Goal: Navigation & Orientation: Find specific page/section

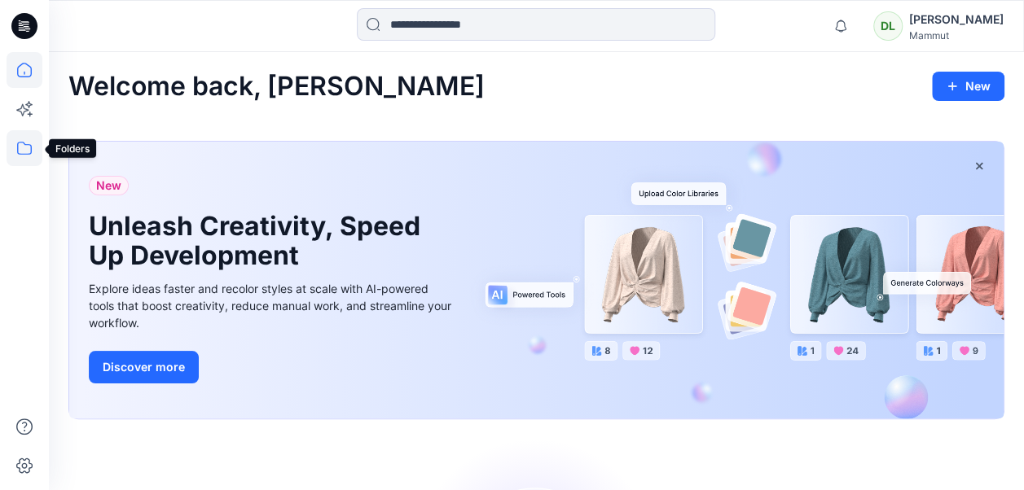
click at [33, 135] on icon at bounding box center [25, 148] width 36 height 36
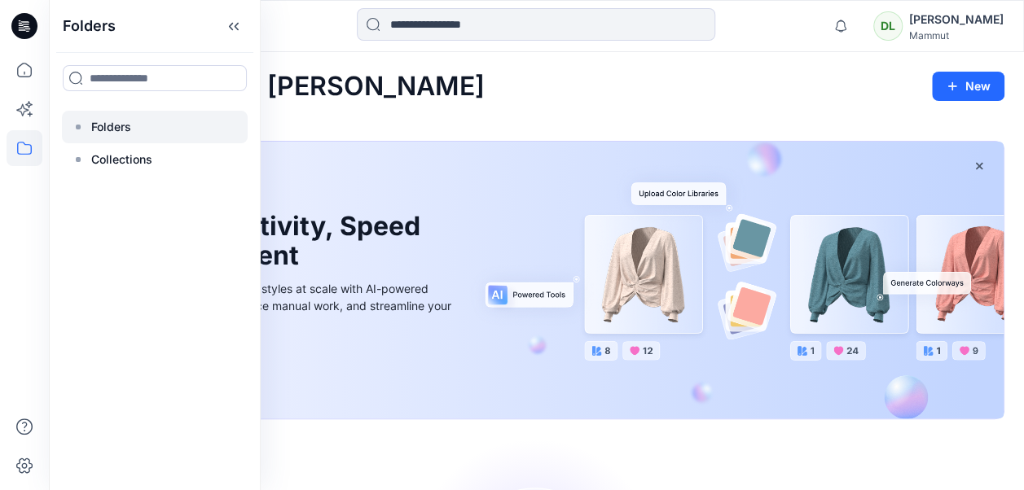
click at [99, 125] on p "Folders" at bounding box center [111, 127] width 40 height 20
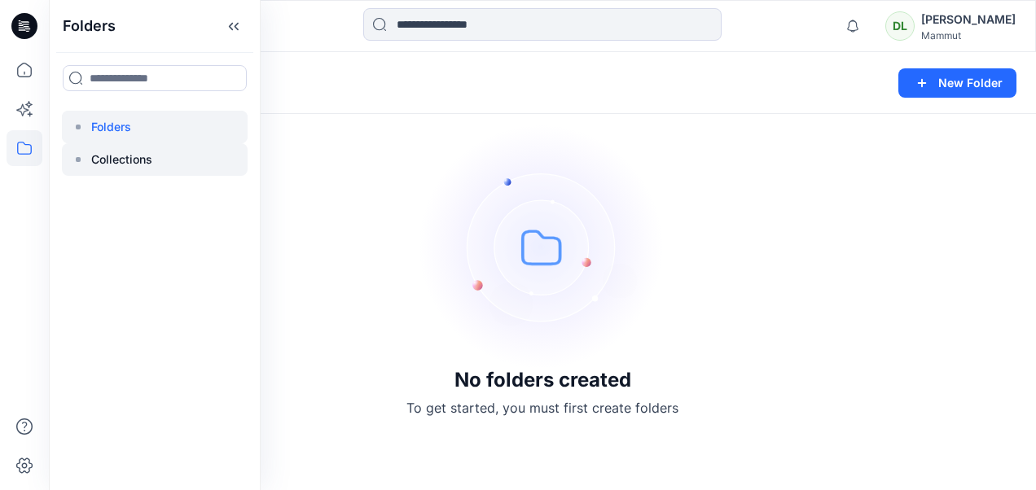
click at [107, 172] on div at bounding box center [155, 159] width 186 height 33
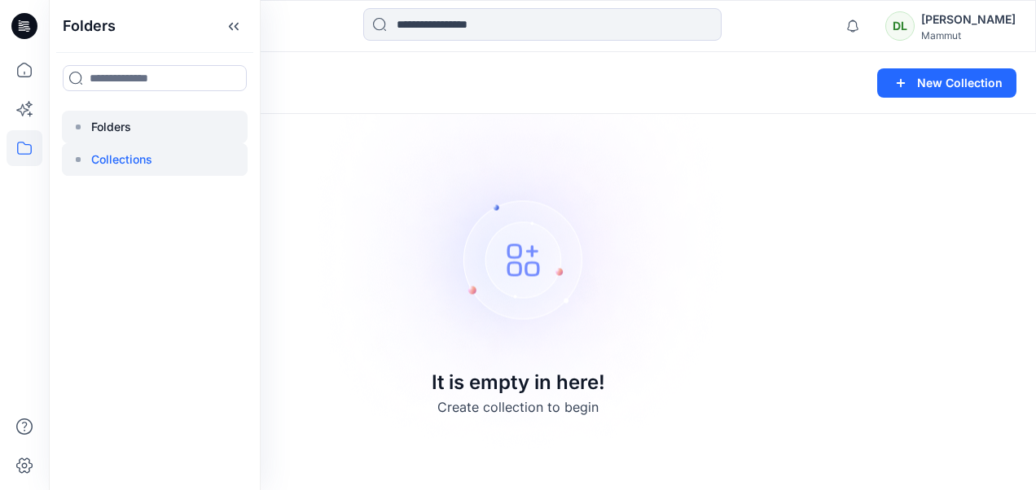
click at [149, 128] on div at bounding box center [155, 127] width 186 height 33
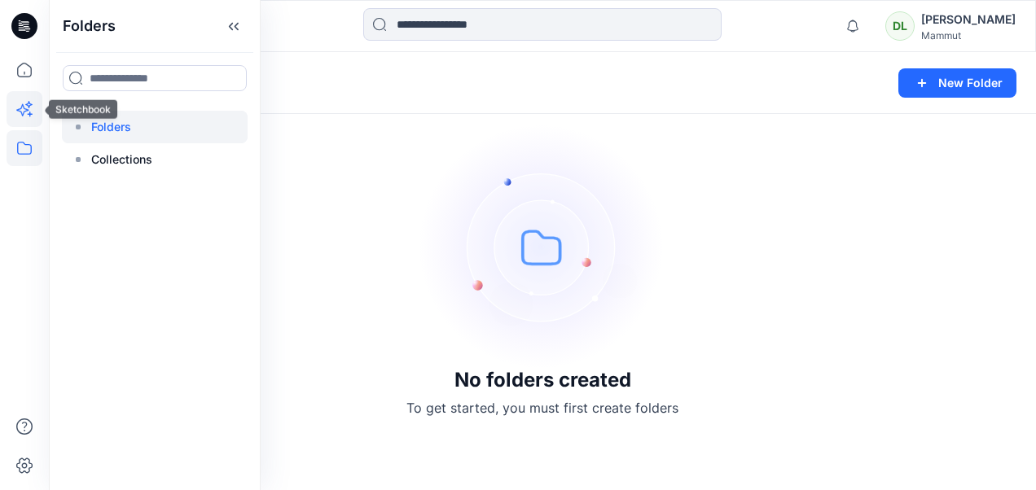
click at [22, 112] on icon at bounding box center [25, 109] width 36 height 36
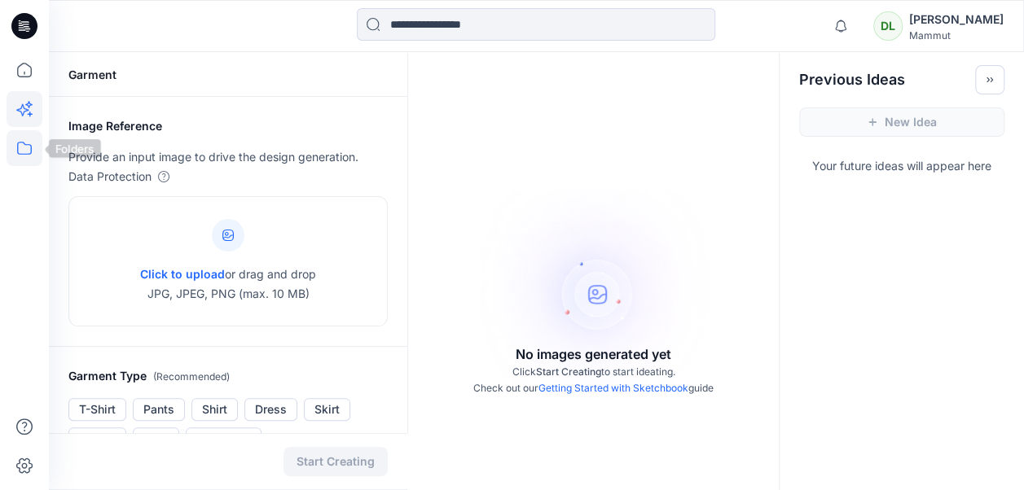
click at [33, 141] on icon at bounding box center [25, 148] width 36 height 36
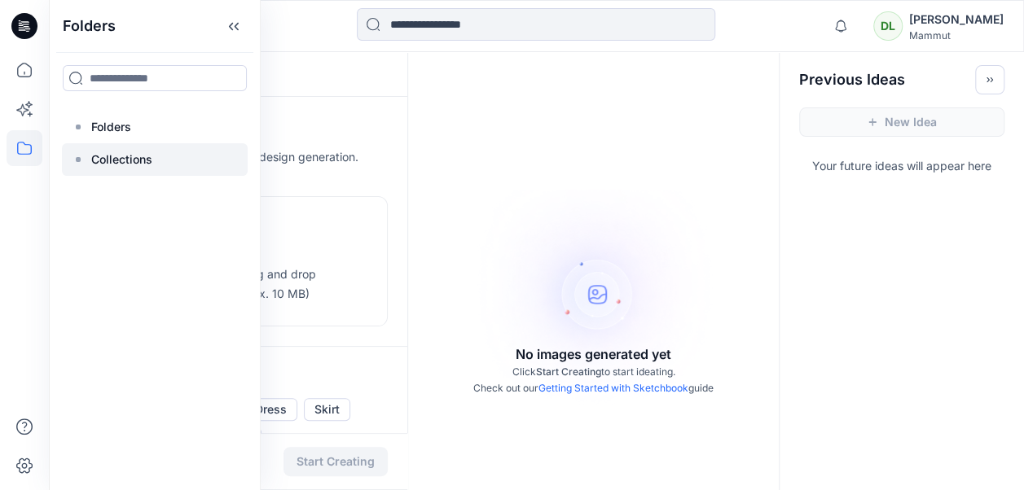
click at [113, 148] on div at bounding box center [155, 159] width 186 height 33
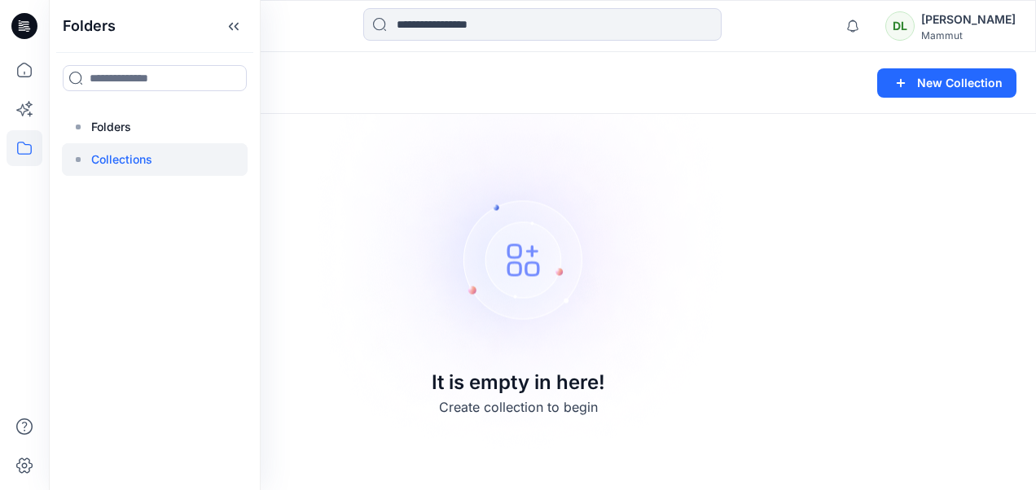
click at [99, 105] on div "Folders Folders Collections" at bounding box center [155, 245] width 212 height 490
click at [103, 119] on p "Folders" at bounding box center [111, 127] width 40 height 20
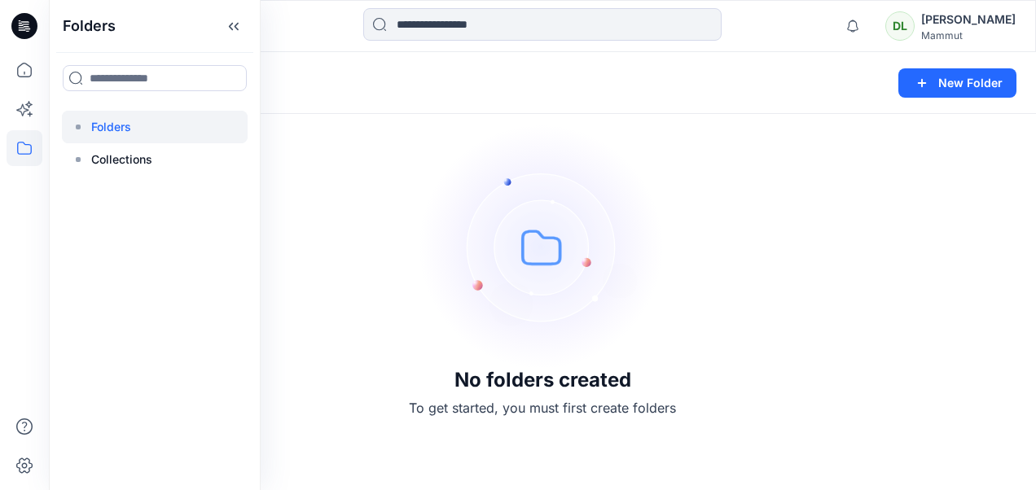
click at [955, 24] on div "[PERSON_NAME]" at bounding box center [968, 20] width 94 height 20
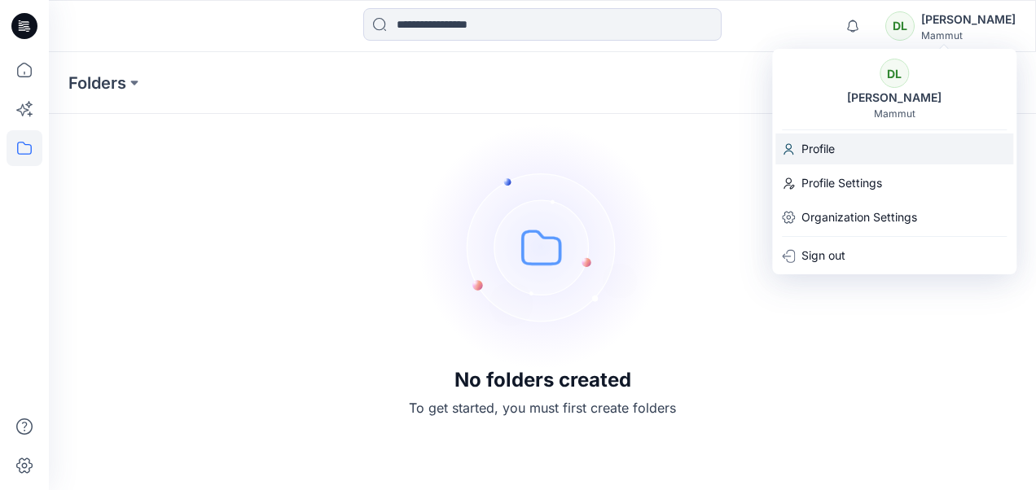
click at [865, 151] on div "Profile" at bounding box center [894, 149] width 238 height 31
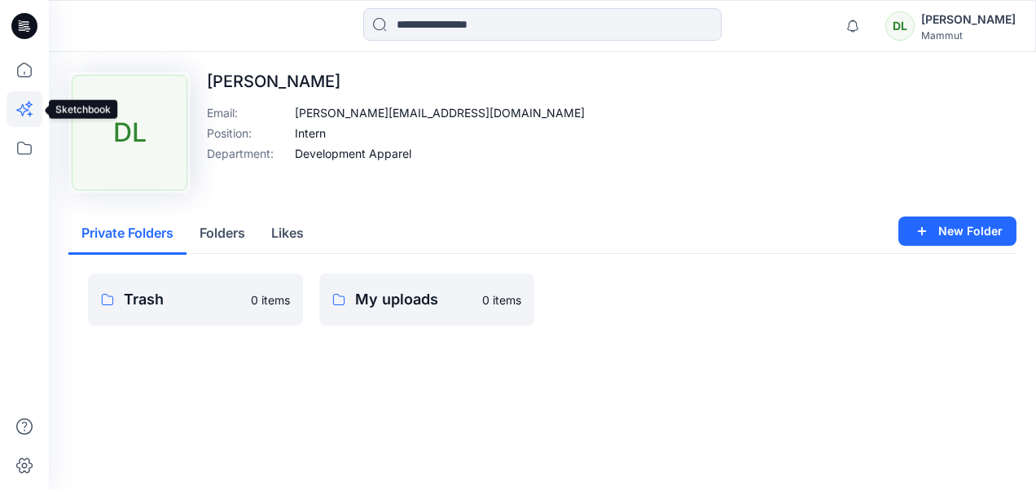
click at [34, 113] on icon at bounding box center [25, 109] width 36 height 36
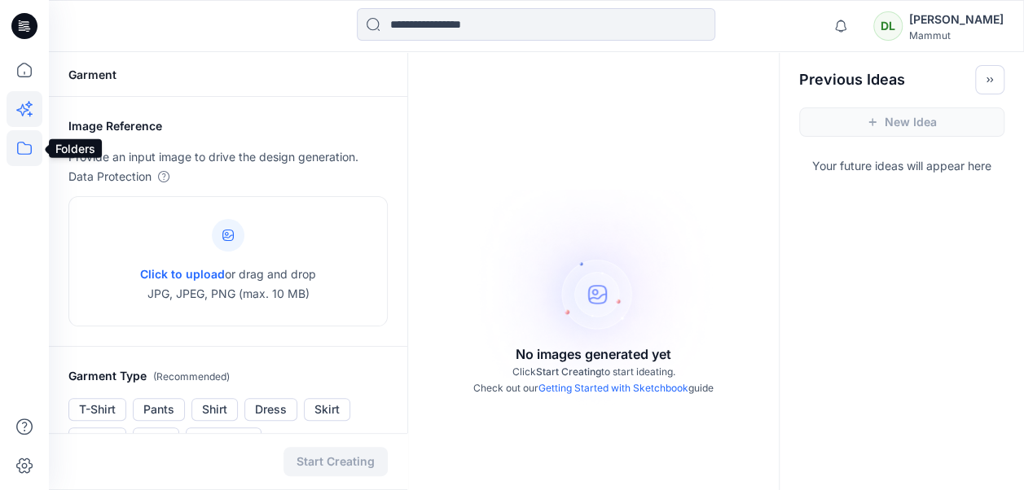
click at [27, 147] on icon at bounding box center [25, 148] width 36 height 36
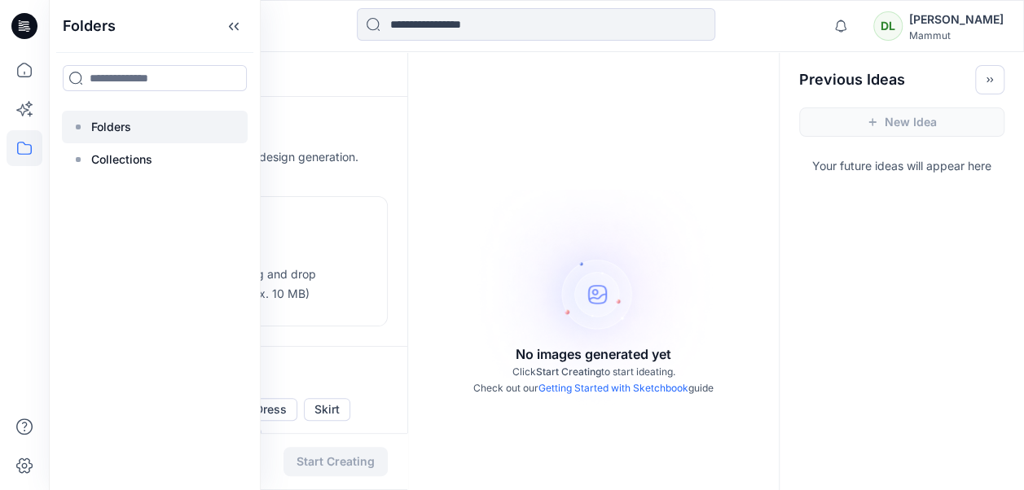
click at [112, 132] on p "Folders" at bounding box center [111, 127] width 40 height 20
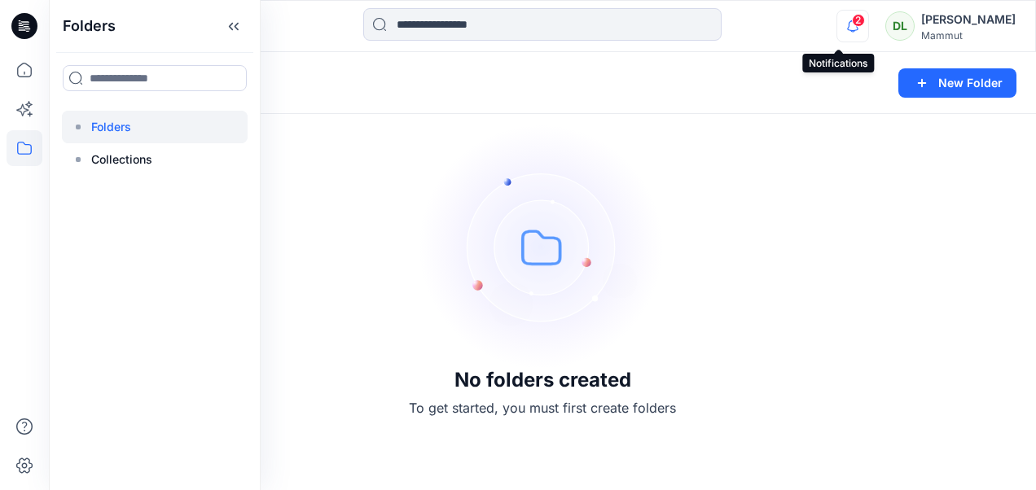
click at [837, 24] on icon "button" at bounding box center [852, 26] width 31 height 33
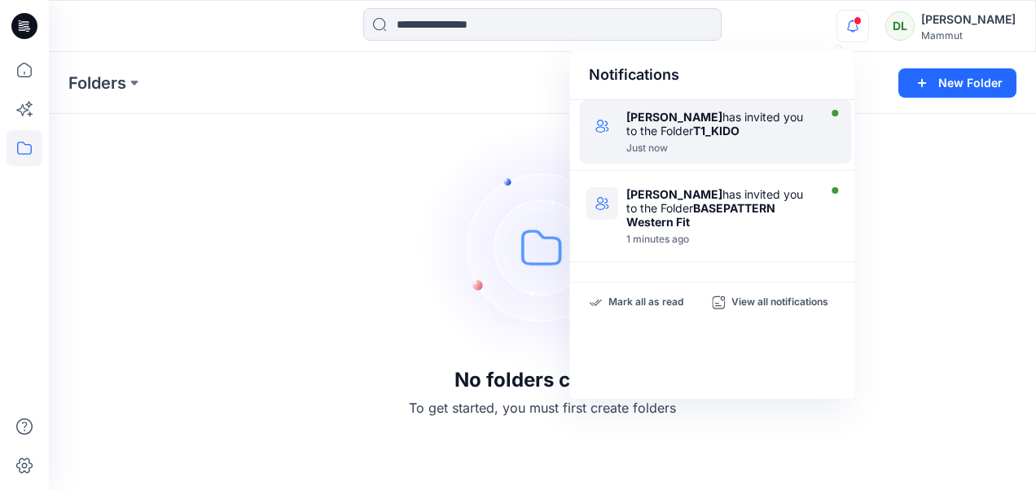
click at [702, 143] on div "Just now" at bounding box center [719, 148] width 187 height 11
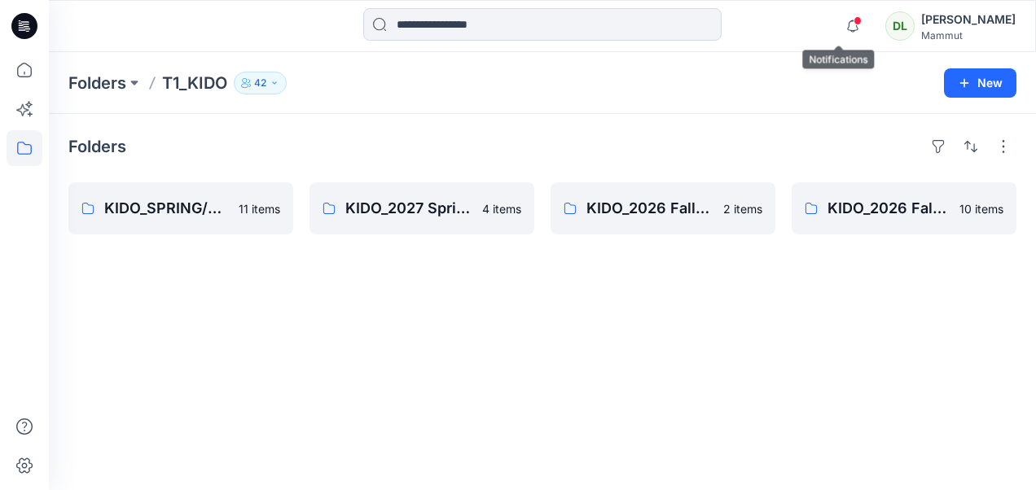
click at [854, 23] on span at bounding box center [858, 20] width 8 height 9
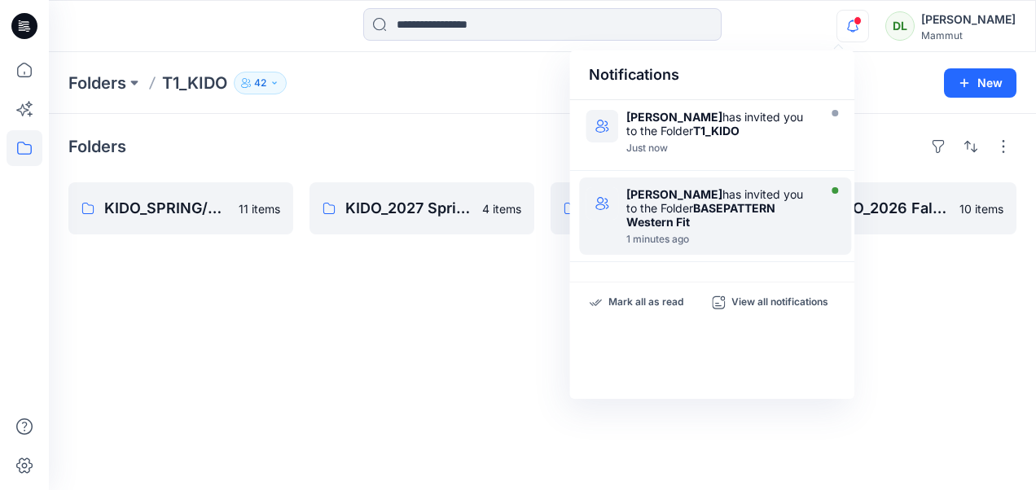
click at [717, 195] on div "Nadine Buri has invited you to the Folder BASEPATTERN Western Fit" at bounding box center [719, 208] width 187 height 42
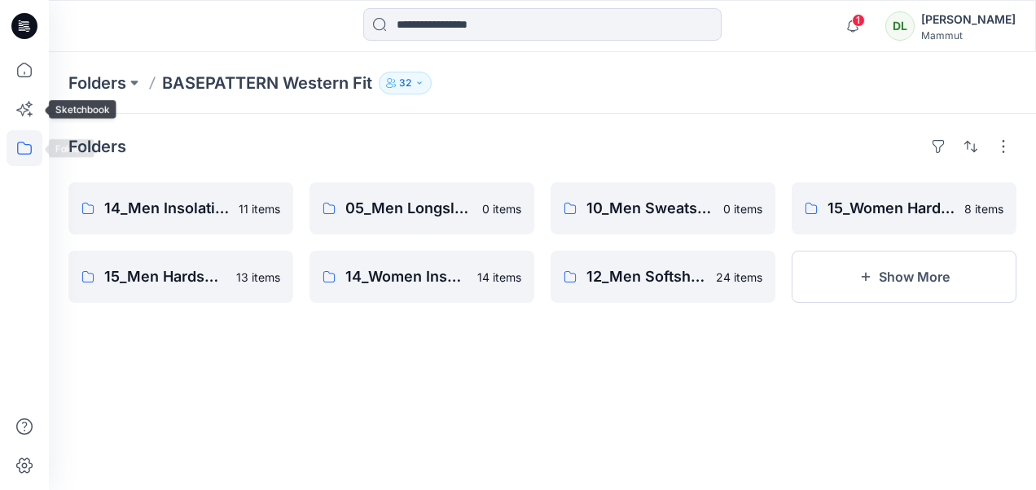
click at [35, 143] on icon at bounding box center [25, 148] width 36 height 36
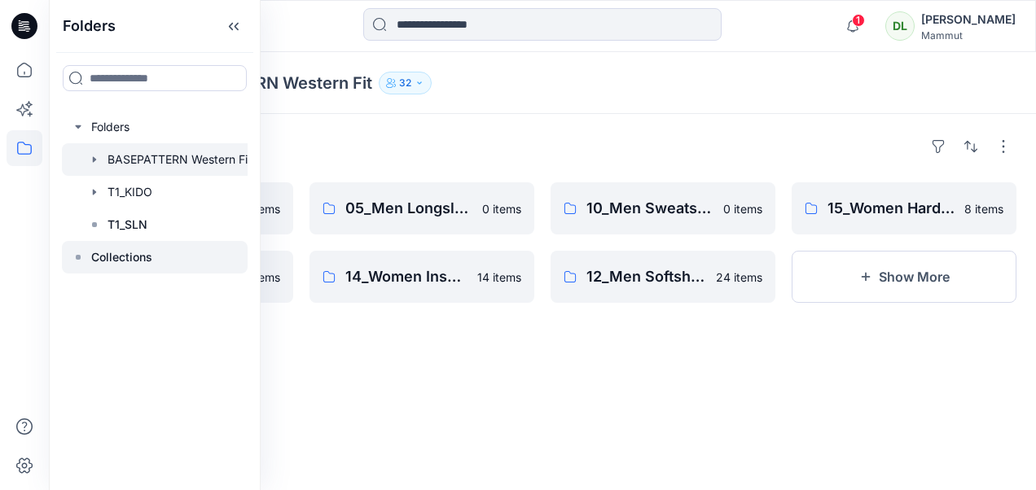
click at [91, 264] on p "Collections" at bounding box center [121, 258] width 61 height 20
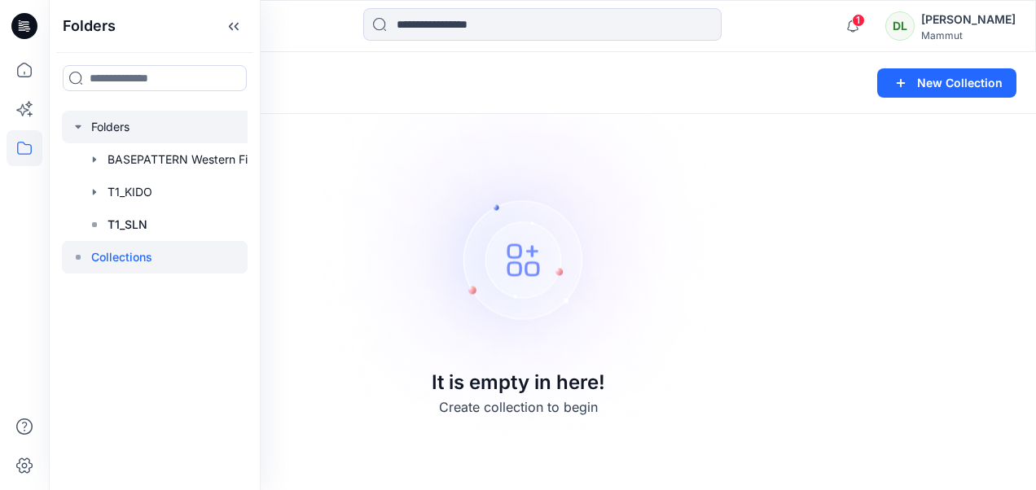
click at [134, 135] on div at bounding box center [162, 127] width 200 height 33
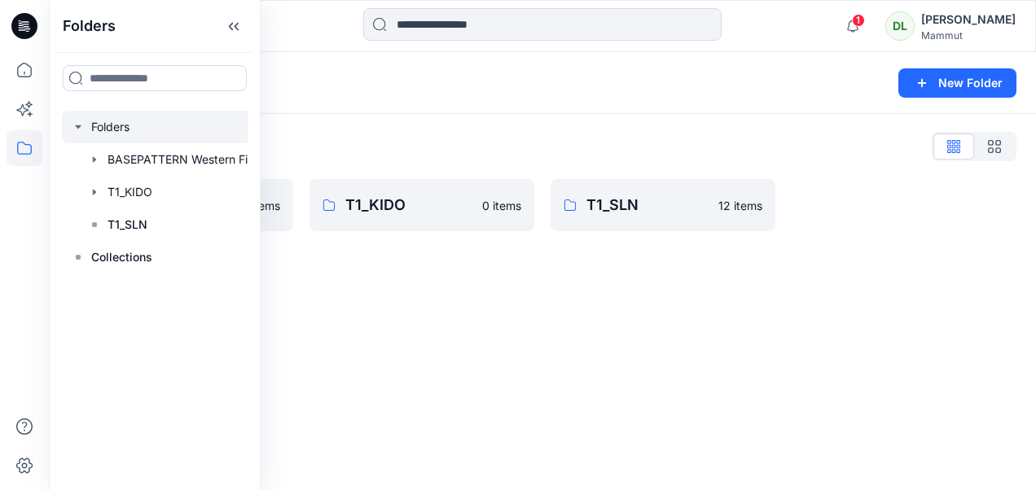
click at [528, 349] on div "Folders New Folder Folders List BASEPATTERN Western Fit 0 items T1_KIDO 0 items…" at bounding box center [542, 271] width 987 height 438
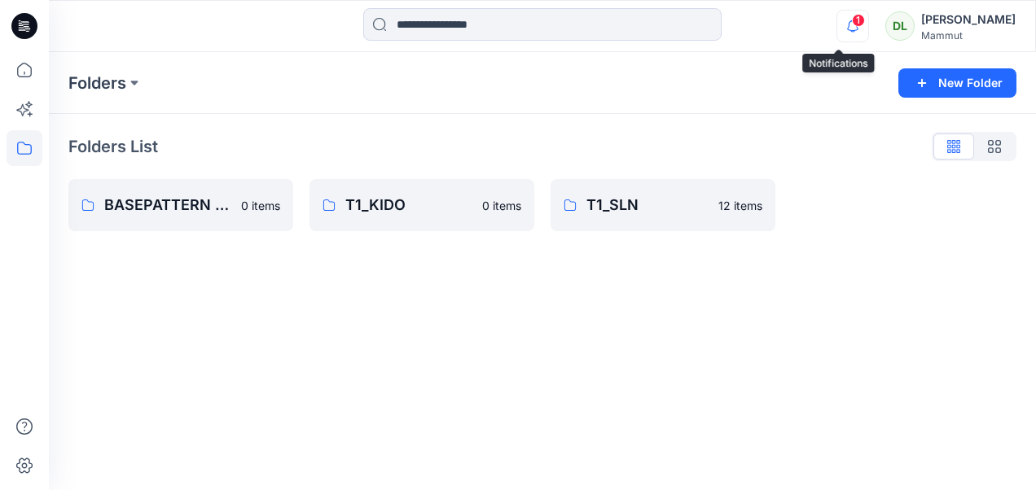
click at [837, 25] on icon "button" at bounding box center [852, 26] width 31 height 33
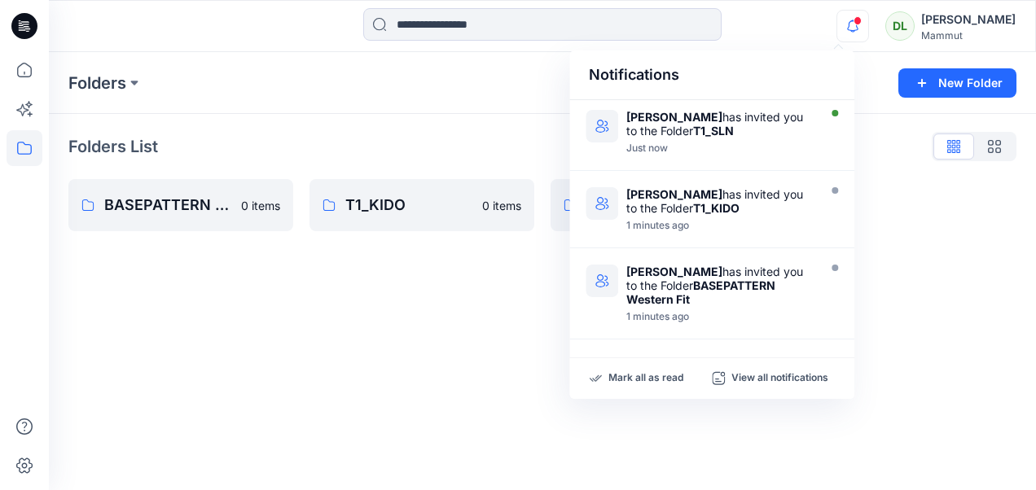
click at [389, 428] on div "Folders New Folder Folders List BASEPATTERN Western Fit 0 items T1_KIDO 0 items…" at bounding box center [542, 271] width 987 height 438
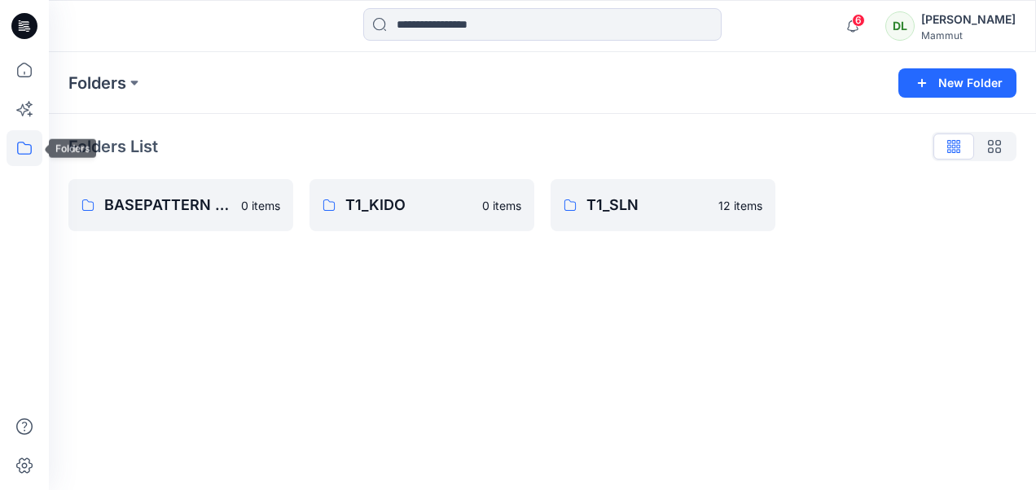
click at [19, 153] on icon at bounding box center [25, 148] width 36 height 36
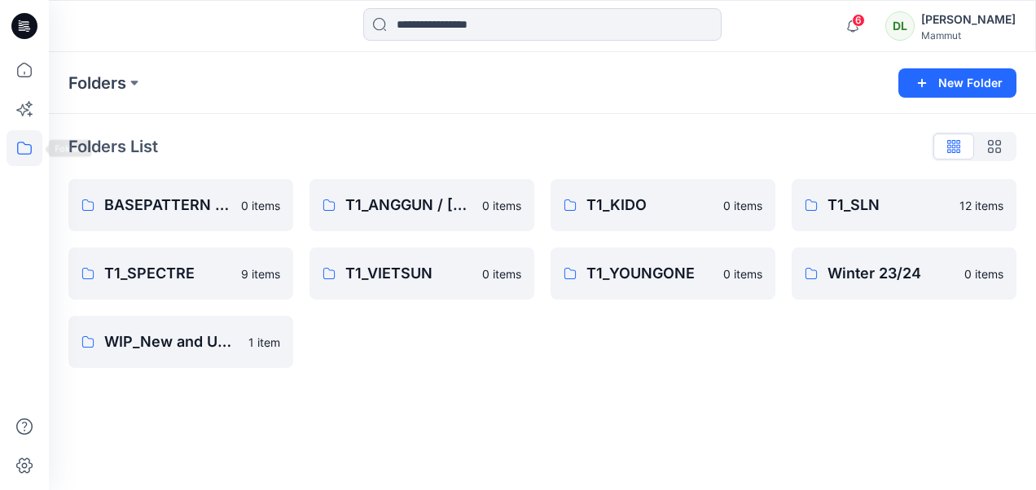
click at [21, 139] on icon at bounding box center [25, 148] width 36 height 36
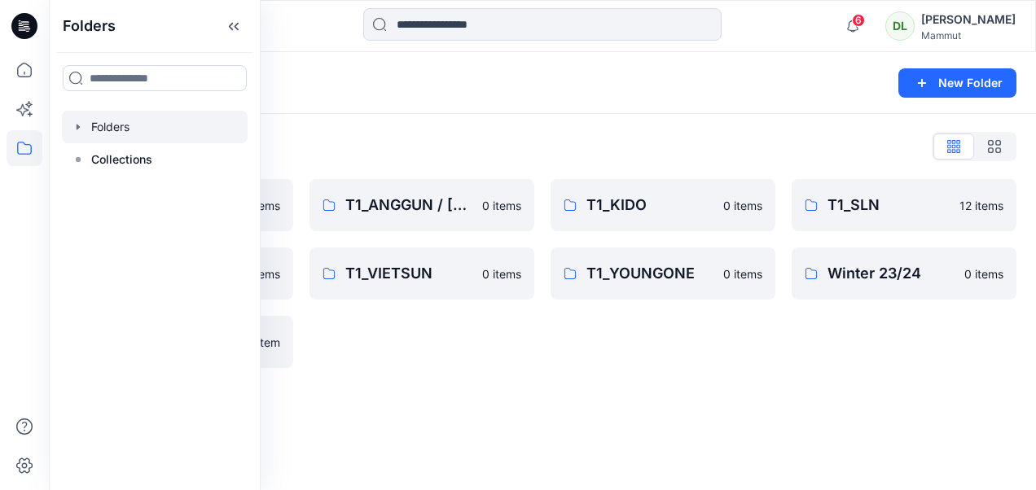
click at [70, 128] on div at bounding box center [155, 127] width 186 height 33
click at [78, 129] on icon "button" at bounding box center [78, 127] width 13 height 13
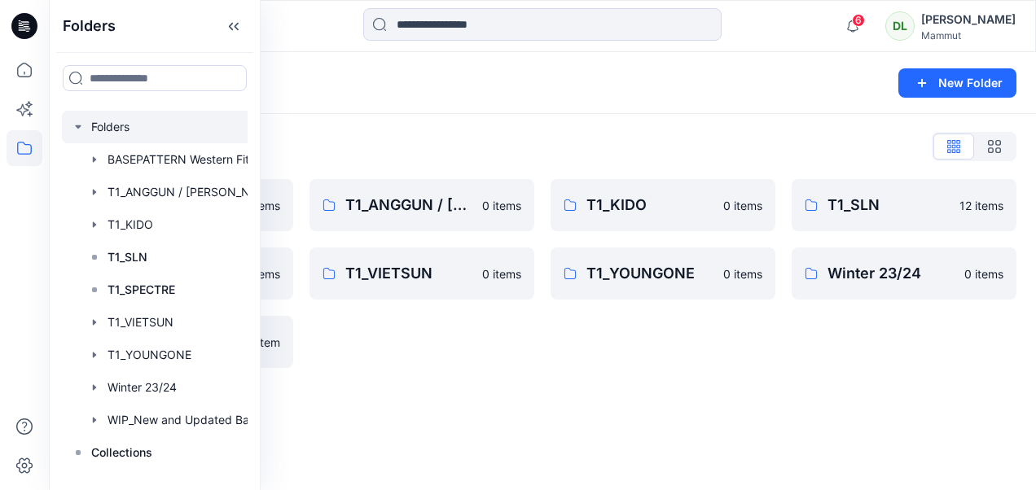
click at [343, 130] on div "Folders List BASEPATTERN Western Fit 0 items T1_SPECTRE 9 items WIP_New and Upd…" at bounding box center [542, 251] width 987 height 274
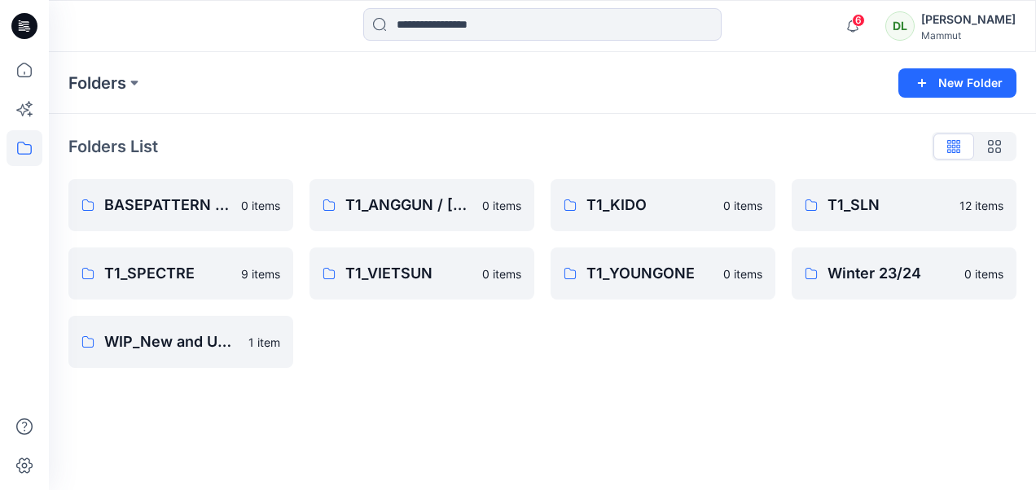
click at [569, 147] on div "Folders List" at bounding box center [542, 147] width 948 height 26
click at [215, 276] on p "T1_SPECTRE" at bounding box center [167, 273] width 127 height 23
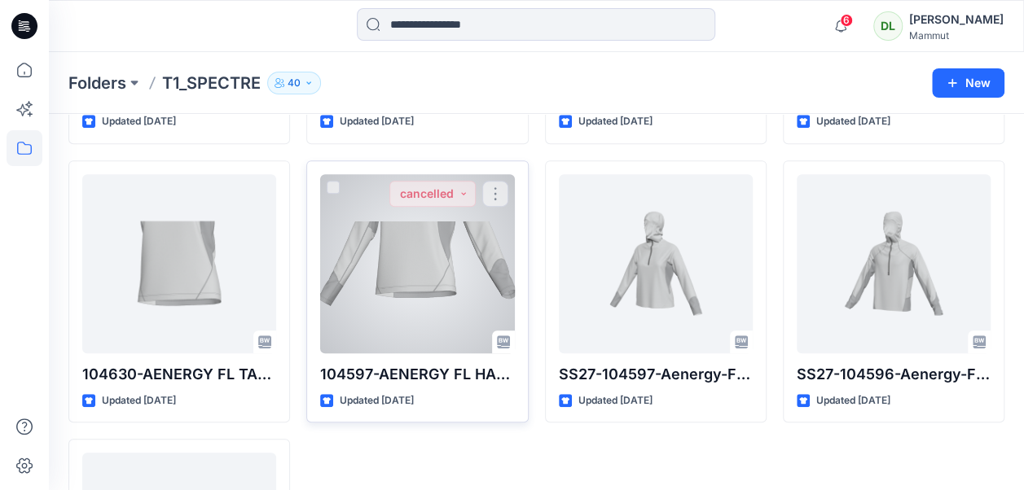
scroll to position [407, 0]
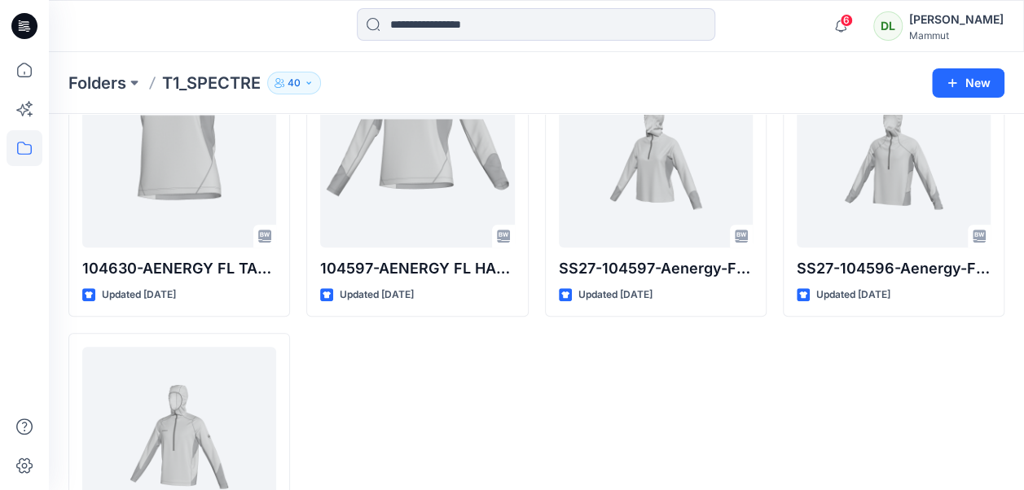
click at [508, 430] on div "122075-AENERGY FL T-SHIRT MEN-P0 Updated [DATE] 104597-AENERGY FL HALF ZIP HDW-…" at bounding box center [417, 185] width 222 height 821
click at [826, 26] on icon "button" at bounding box center [840, 26] width 31 height 33
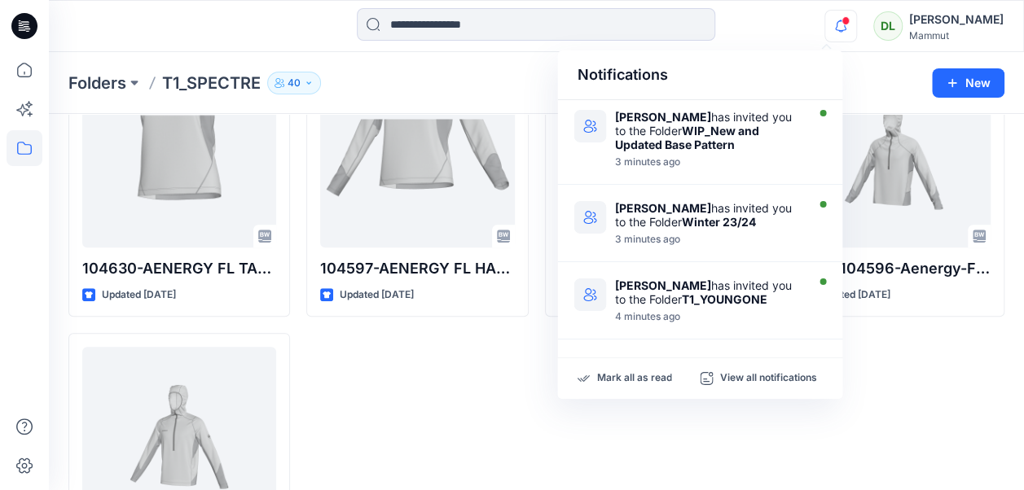
click at [831, 31] on icon "button" at bounding box center [840, 26] width 31 height 33
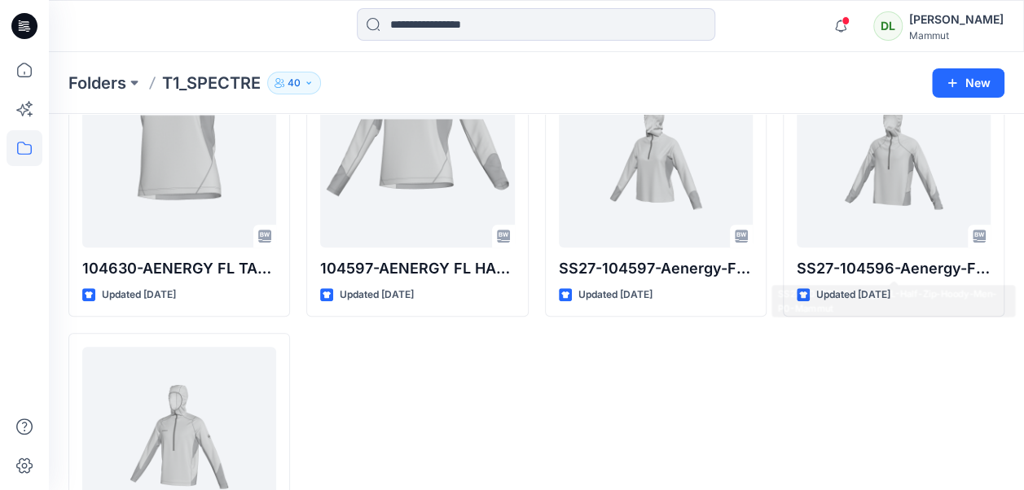
click at [844, 393] on div "104630-AENERGY FL TANK TOP WOMEN-P0_MAM Updated [DATE] SS27-104596-Aenergy-FL-H…" at bounding box center [894, 185] width 222 height 821
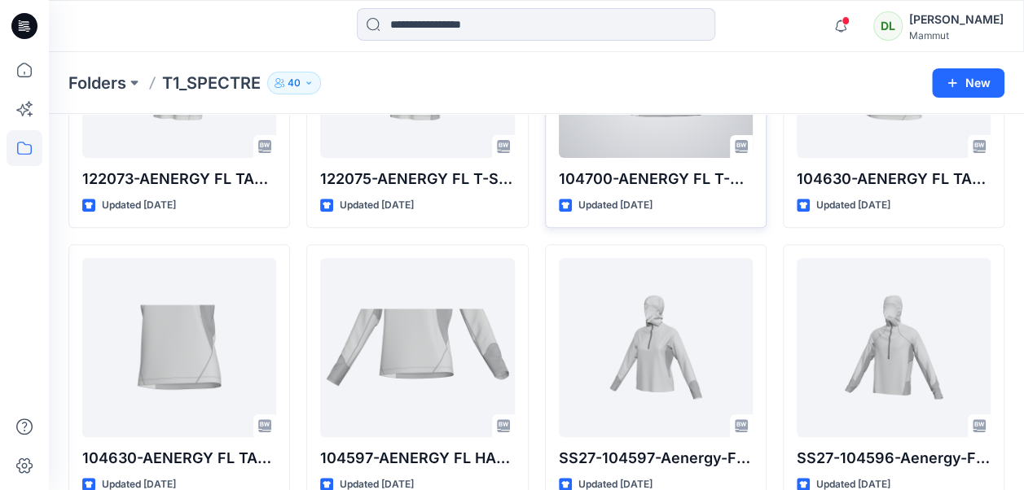
scroll to position [0, 0]
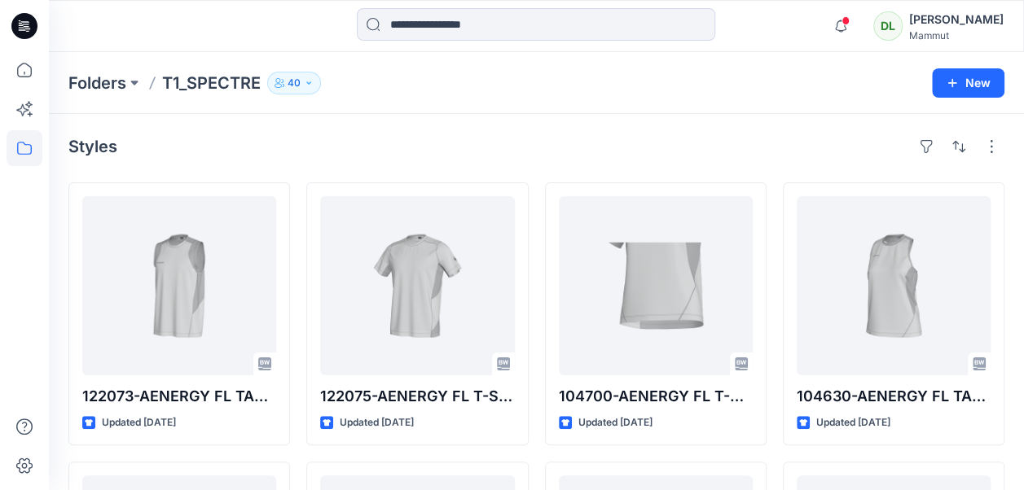
click at [33, 28] on icon at bounding box center [24, 26] width 26 height 26
